Goal: Information Seeking & Learning: Find specific page/section

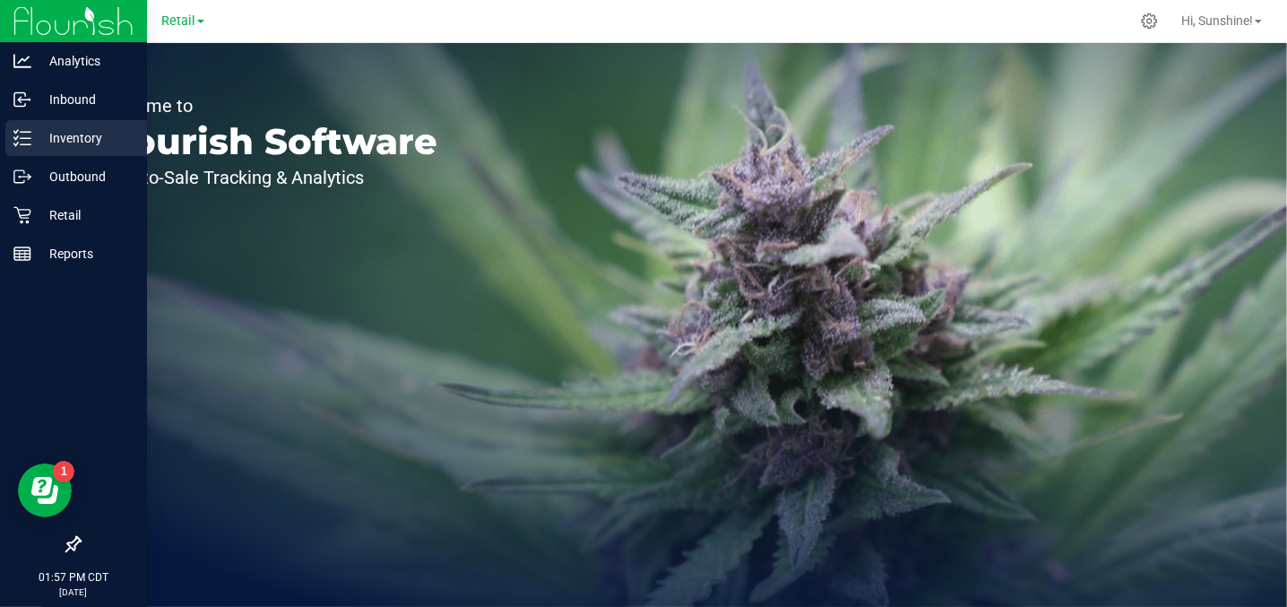
click at [57, 131] on p "Inventory" at bounding box center [85, 138] width 108 height 22
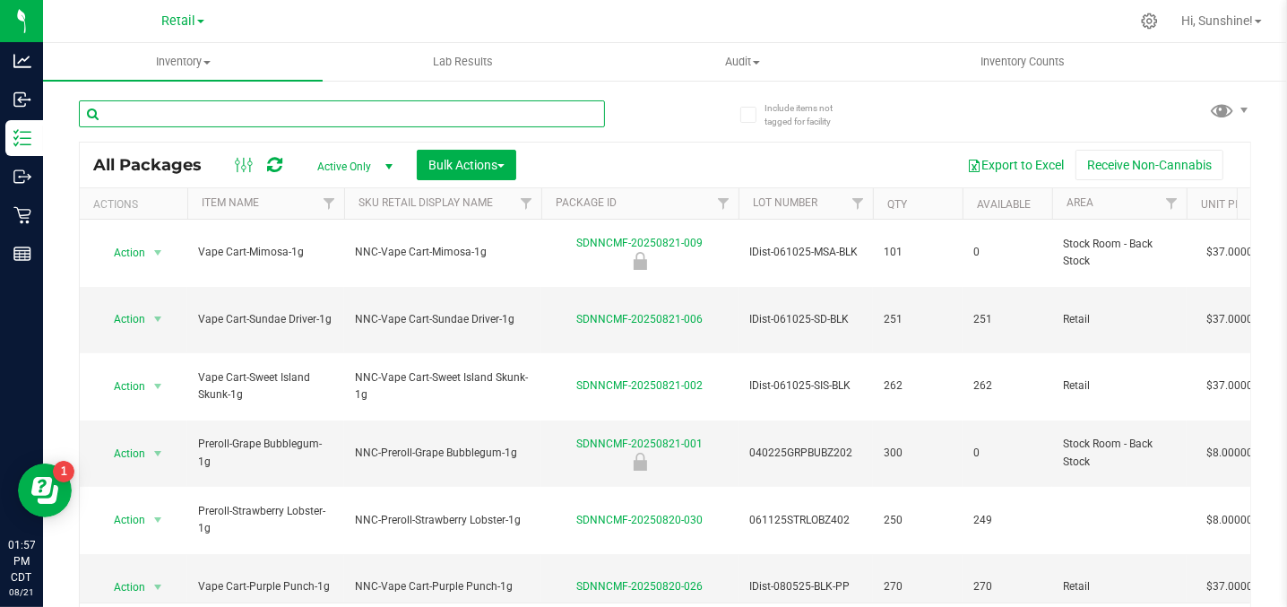
click at [220, 116] on input "text" at bounding box center [342, 113] width 526 height 27
type input "vape cart"
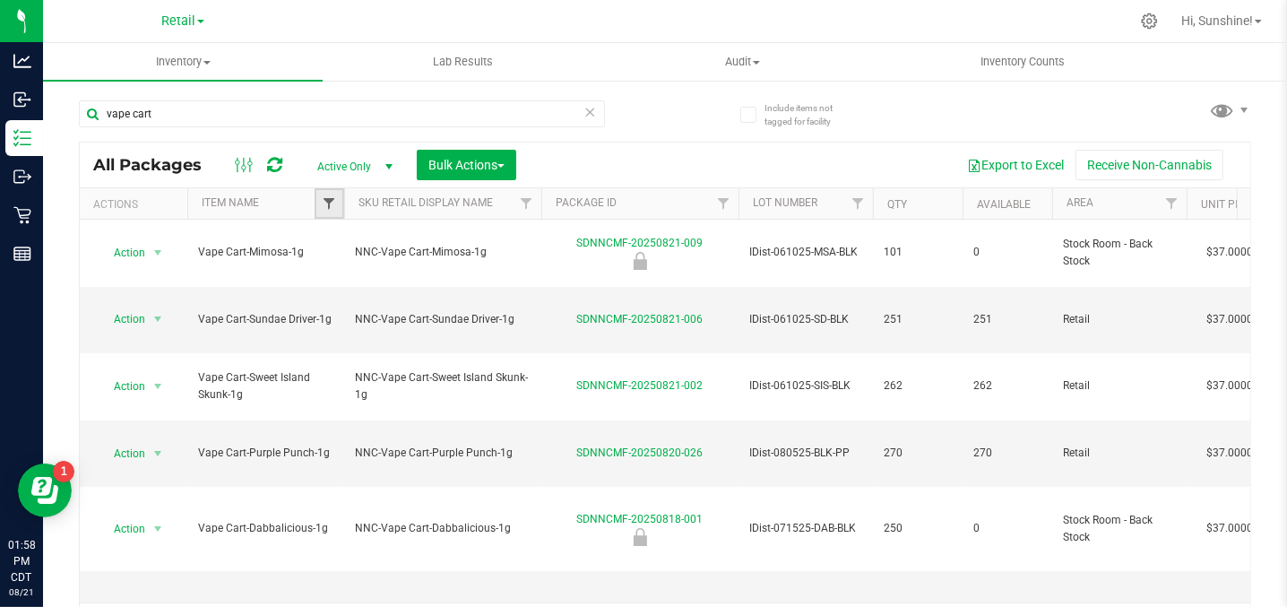
click at [334, 208] on span "Filter" at bounding box center [329, 203] width 14 height 14
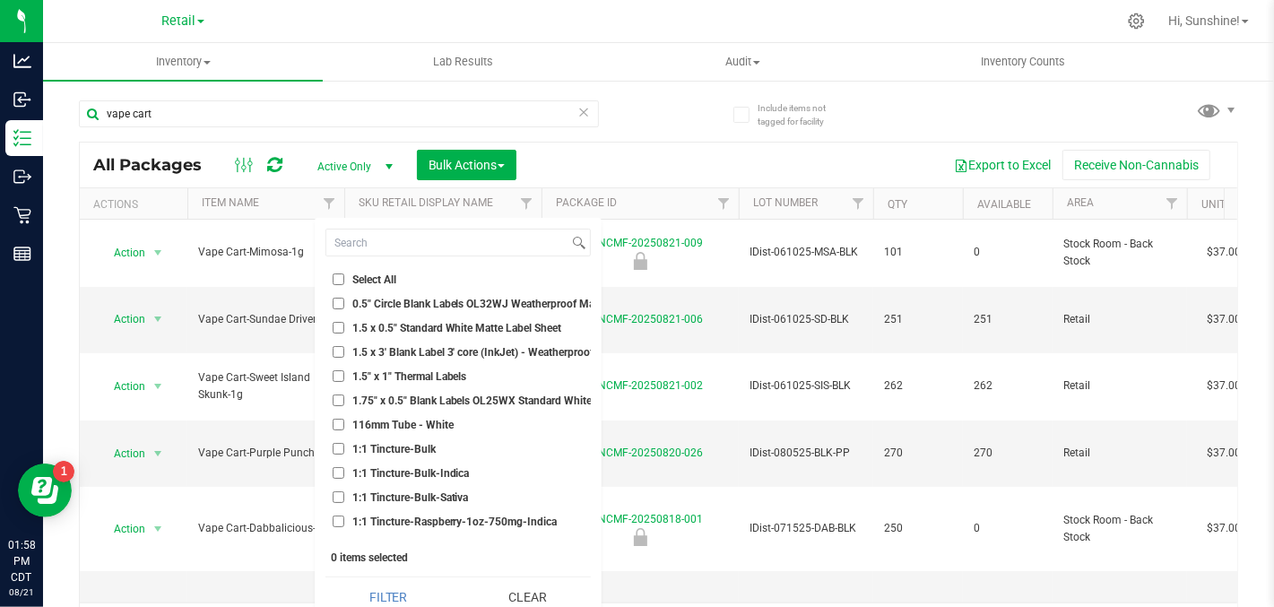
click at [284, 204] on th "Item Name" at bounding box center [265, 203] width 157 height 31
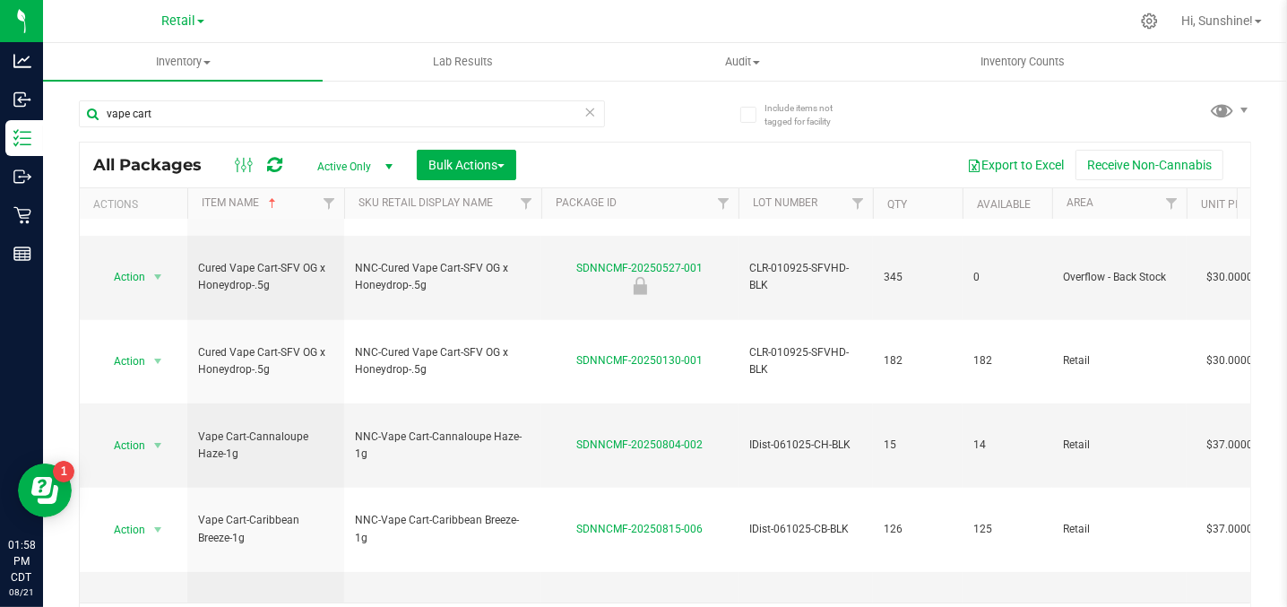
scroll to position [37, 0]
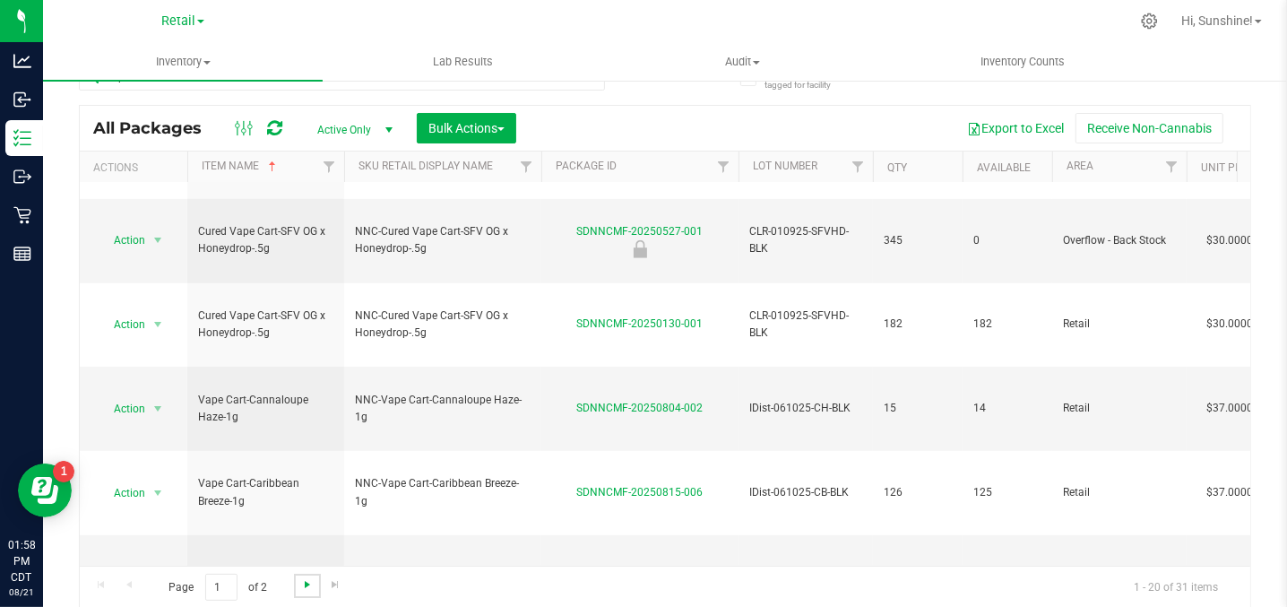
click at [310, 582] on span "Go to the next page" at bounding box center [307, 584] width 14 height 14
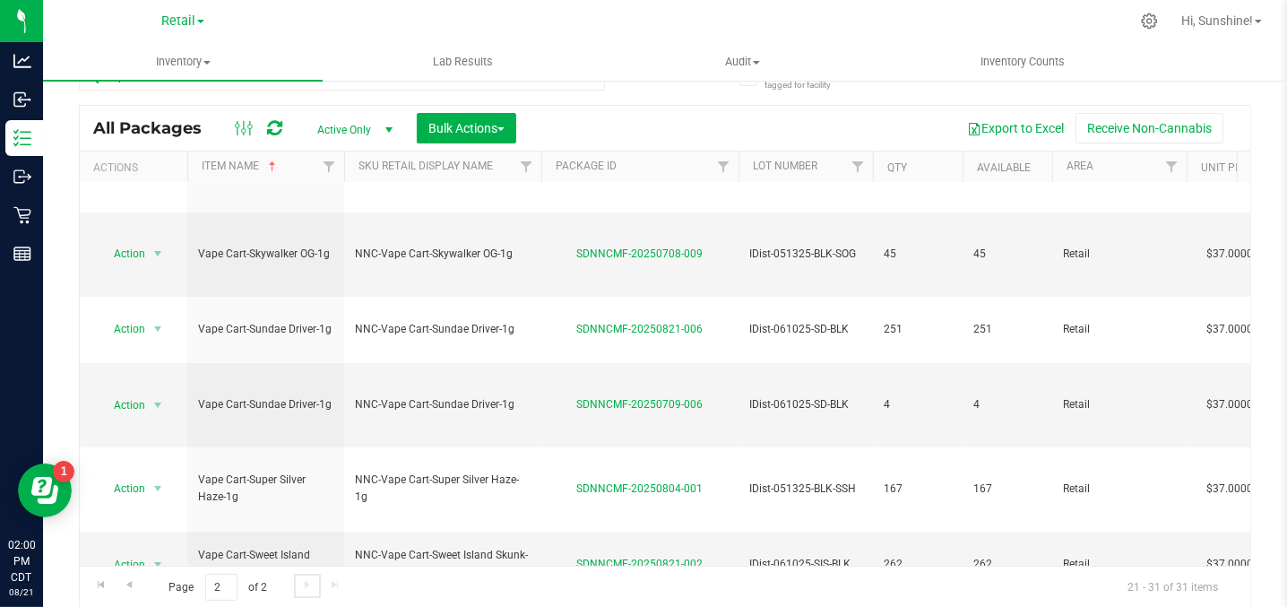
scroll to position [99, 0]
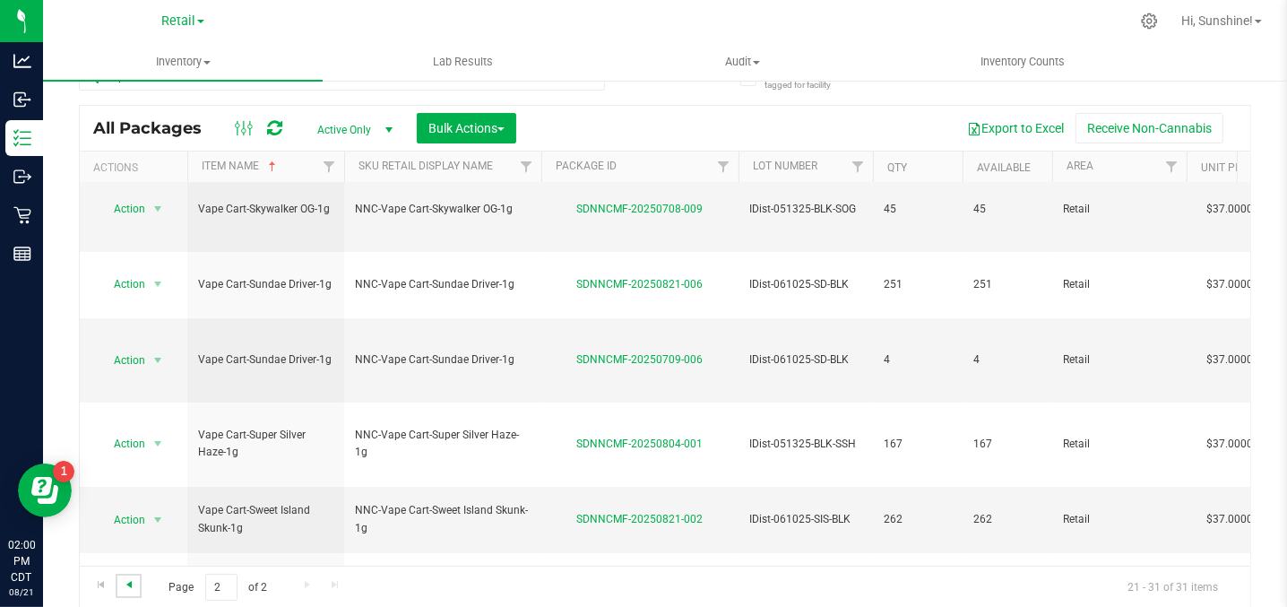
click at [129, 584] on span "Go to the previous page" at bounding box center [129, 584] width 14 height 14
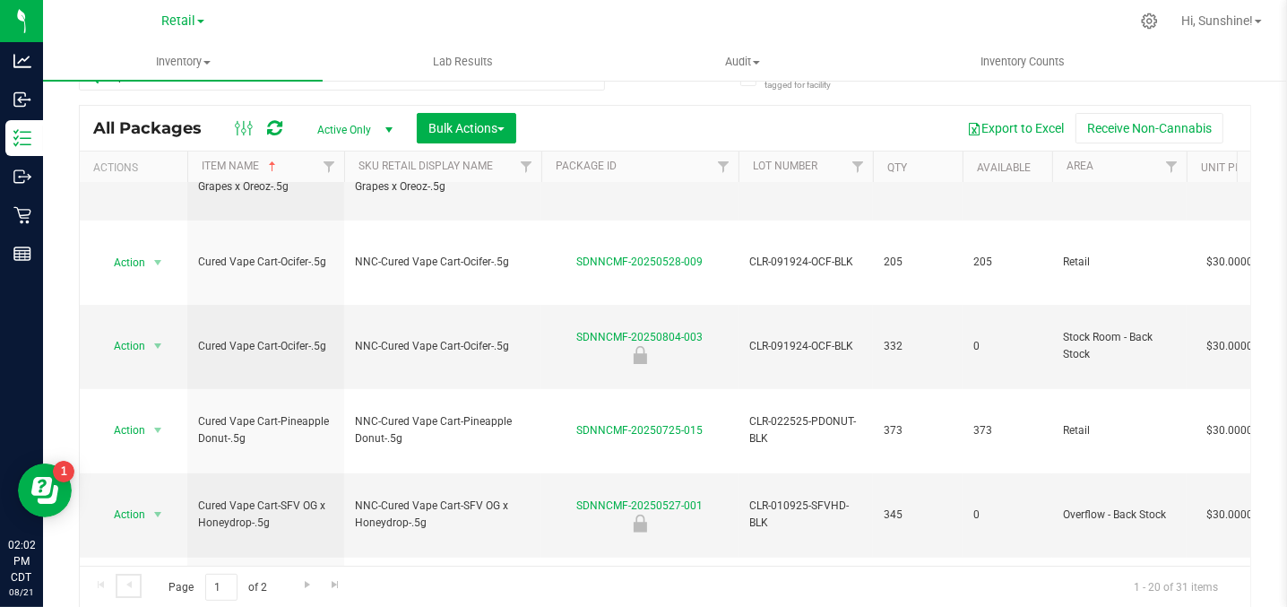
scroll to position [289, 0]
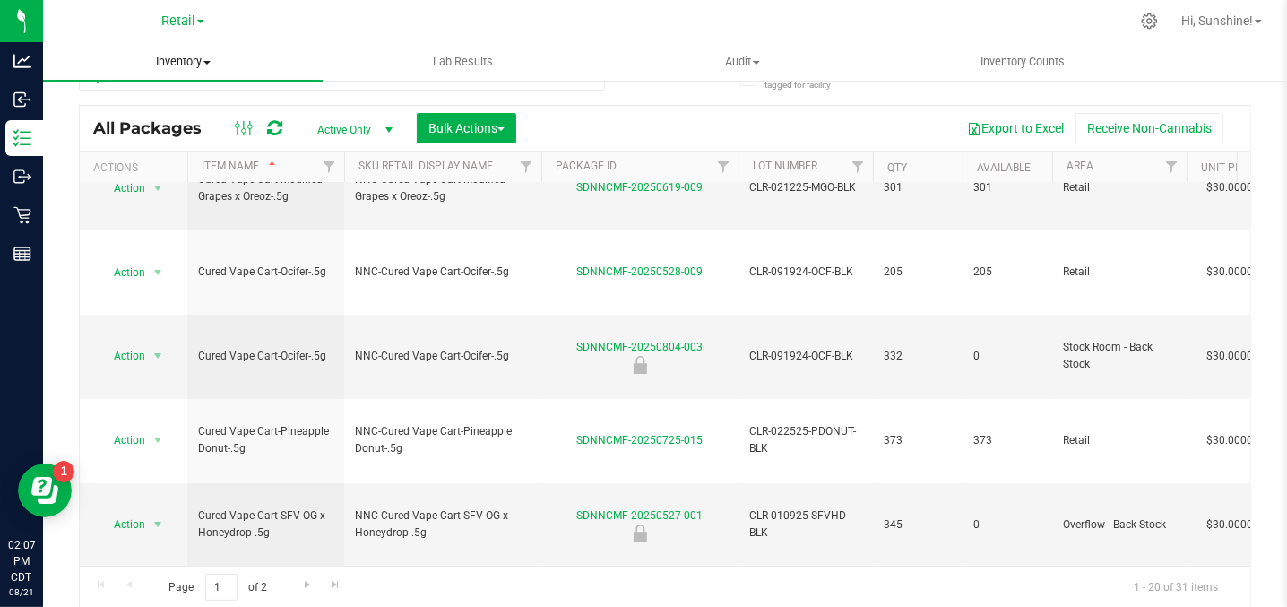
click at [188, 60] on span "Inventory" at bounding box center [183, 62] width 280 height 16
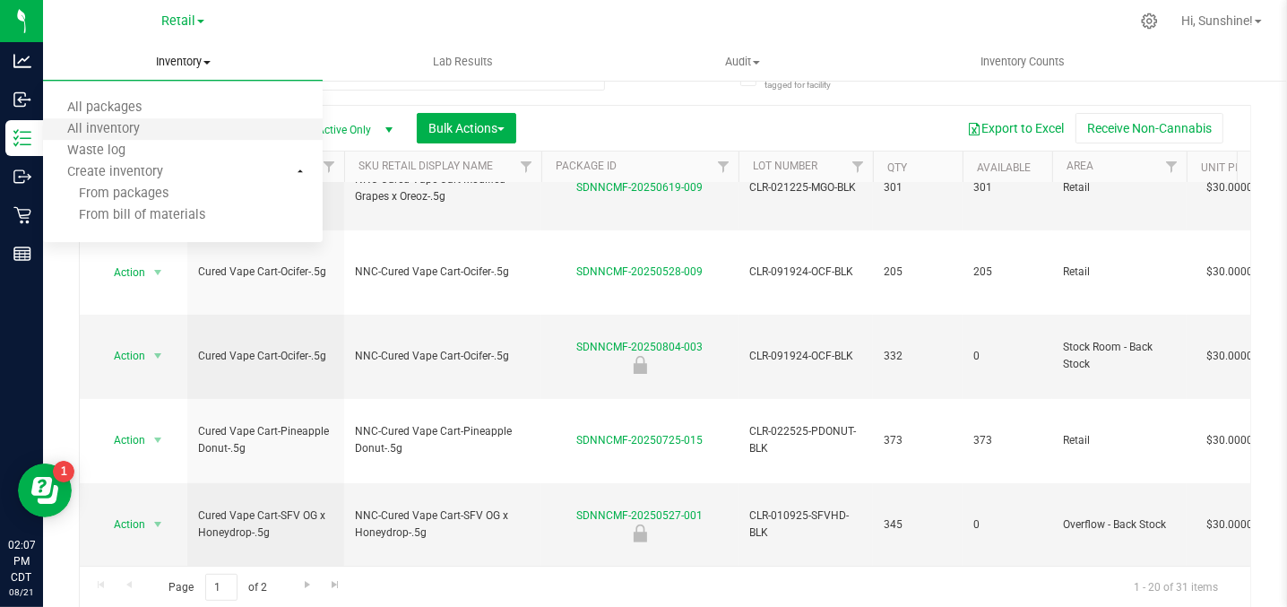
click at [141, 138] on li "All inventory" at bounding box center [183, 130] width 280 height 22
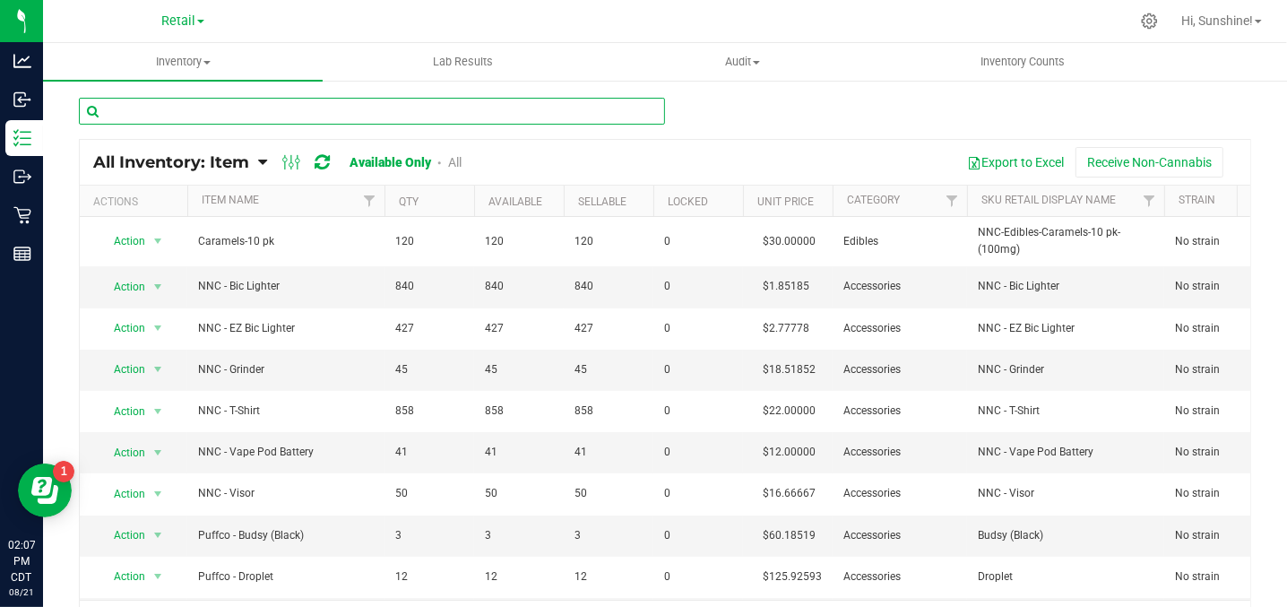
click at [164, 110] on input "text" at bounding box center [372, 111] width 586 height 27
type input "battery"
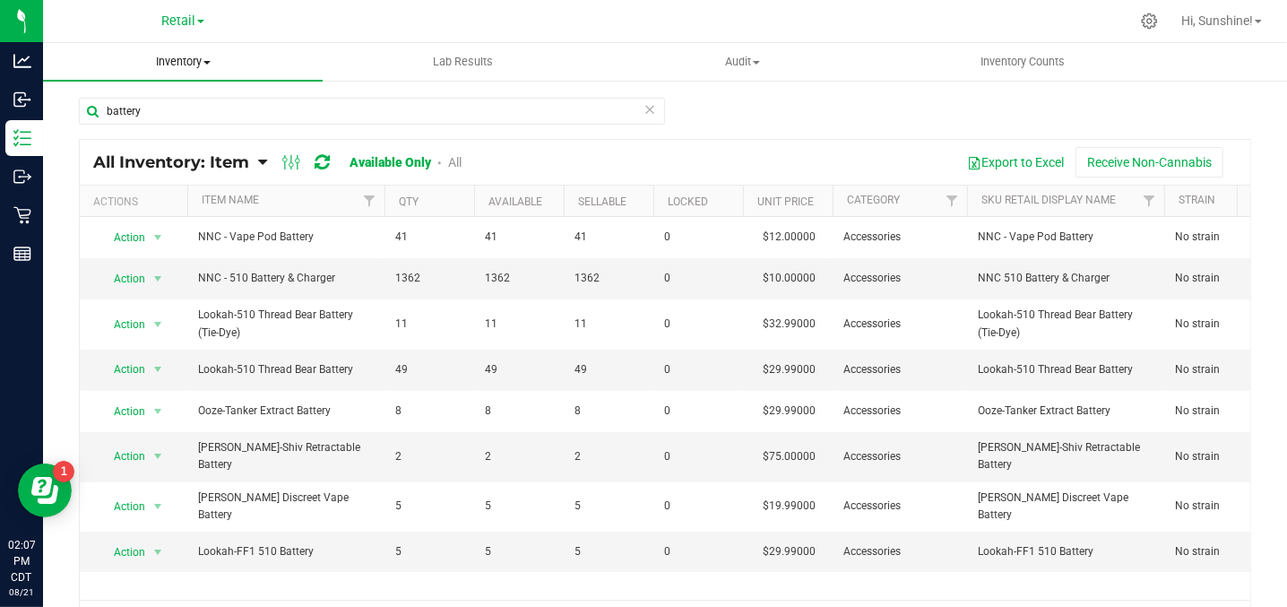
click at [210, 67] on span "Inventory" at bounding box center [183, 62] width 280 height 16
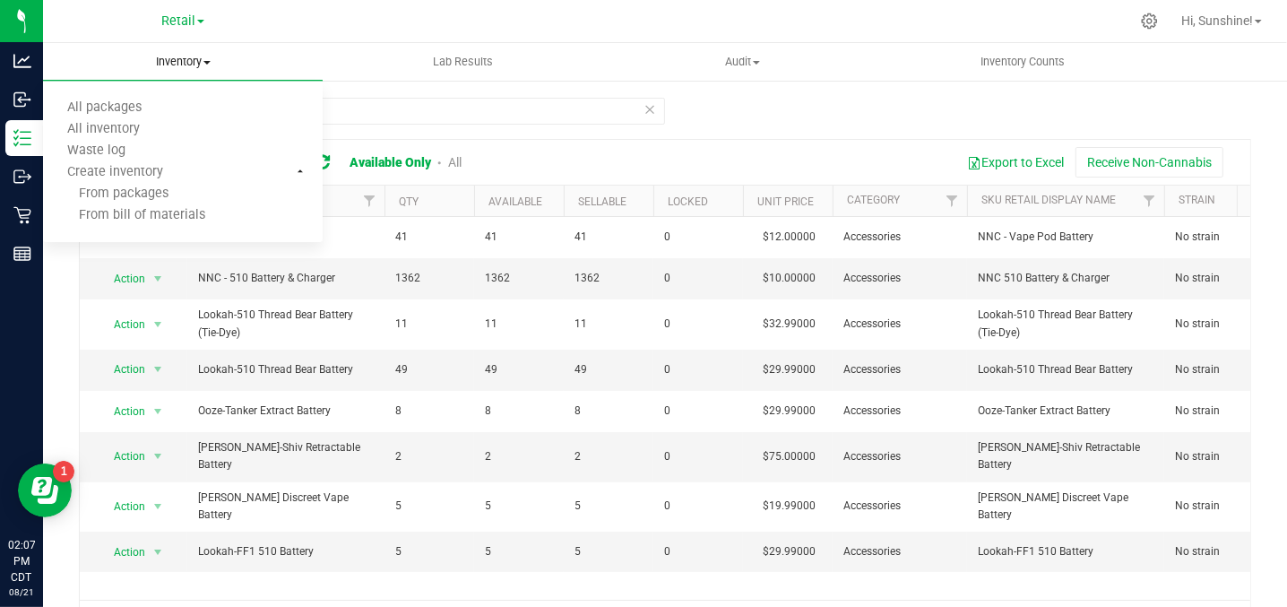
click at [210, 62] on span at bounding box center [206, 63] width 7 height 4
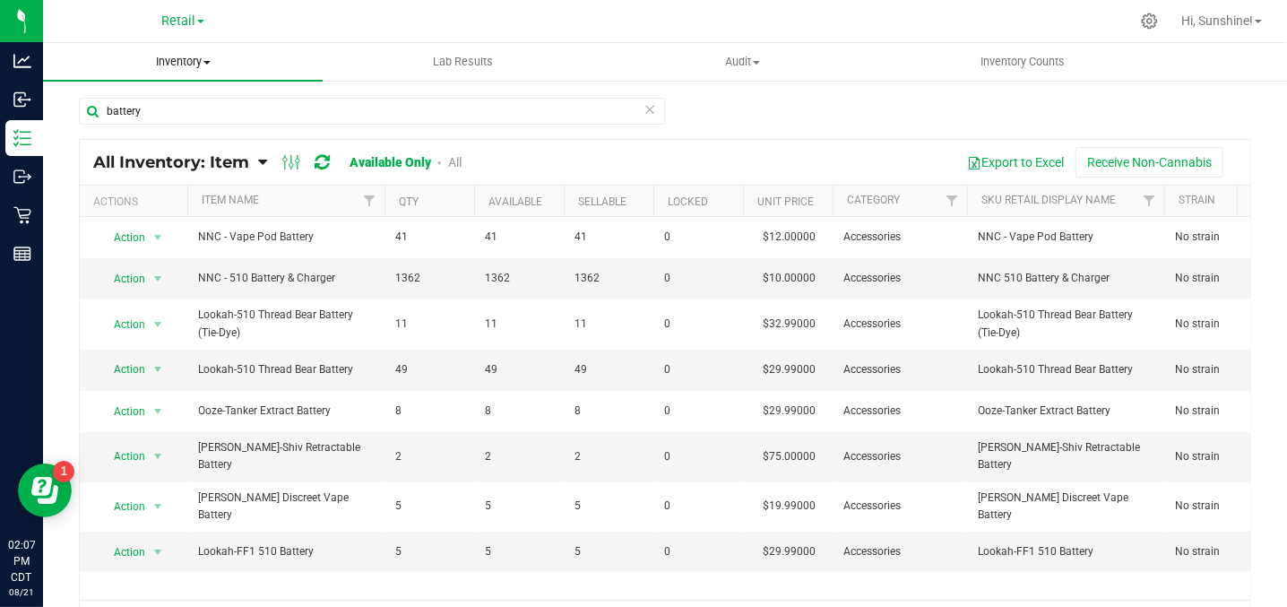
click at [210, 62] on span at bounding box center [206, 63] width 7 height 4
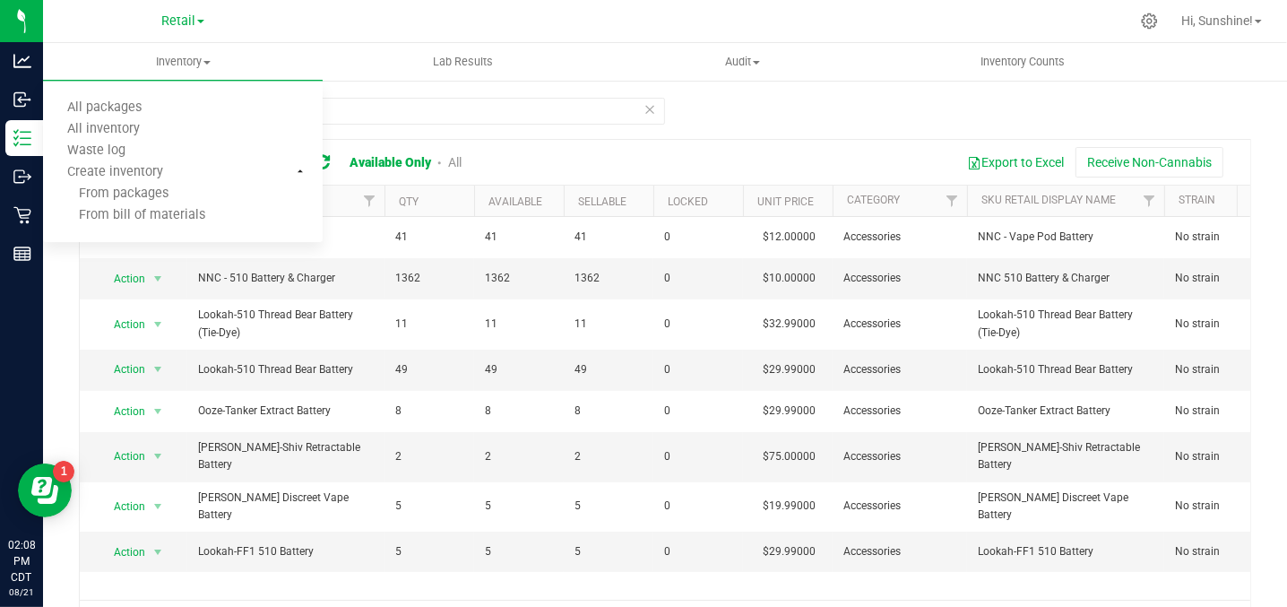
click at [816, 148] on div "Export to Excel Receive Non-Cannabis" at bounding box center [863, 162] width 748 height 30
